Goal: Task Accomplishment & Management: Manage account settings

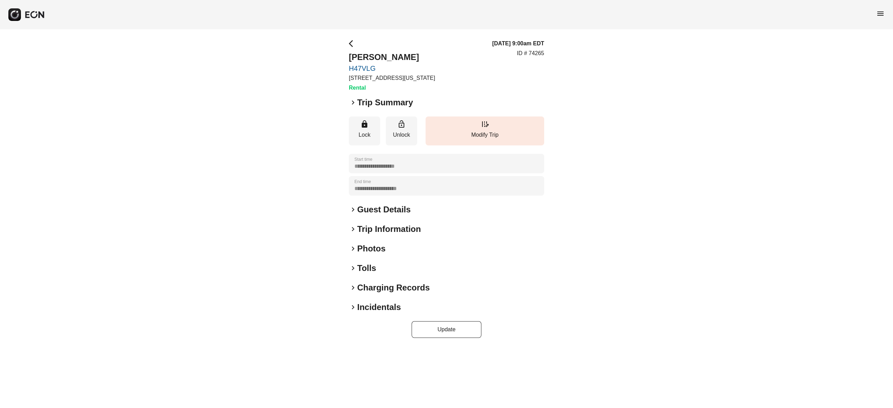
click at [378, 251] on h2 "Photos" at bounding box center [371, 248] width 28 height 11
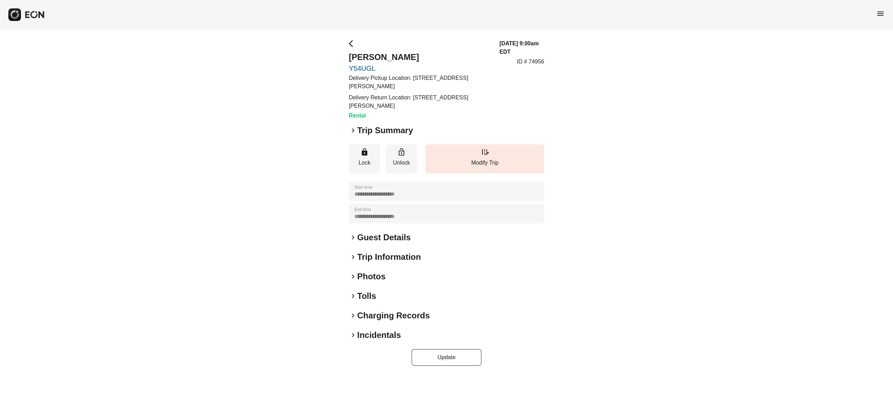
click at [373, 276] on h2 "Photos" at bounding box center [371, 276] width 28 height 11
click at [377, 277] on h2 "Photos" at bounding box center [371, 276] width 28 height 11
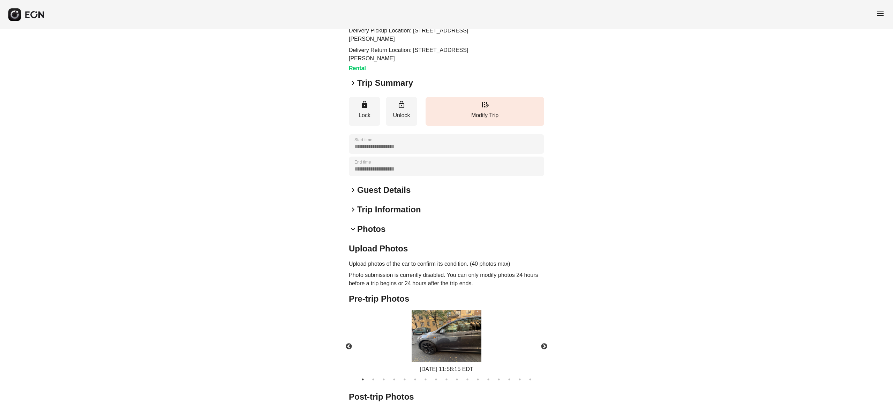
scroll to position [89, 0]
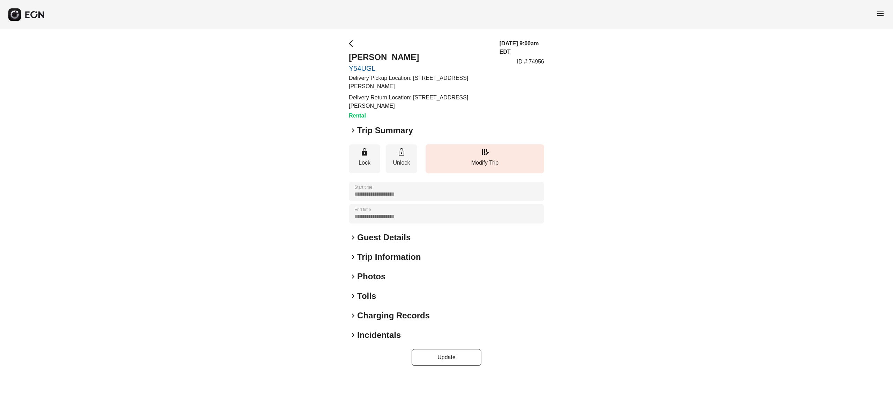
click at [375, 277] on h2 "Photos" at bounding box center [371, 276] width 28 height 11
